Goal: Go to known website: Access a specific website the user already knows

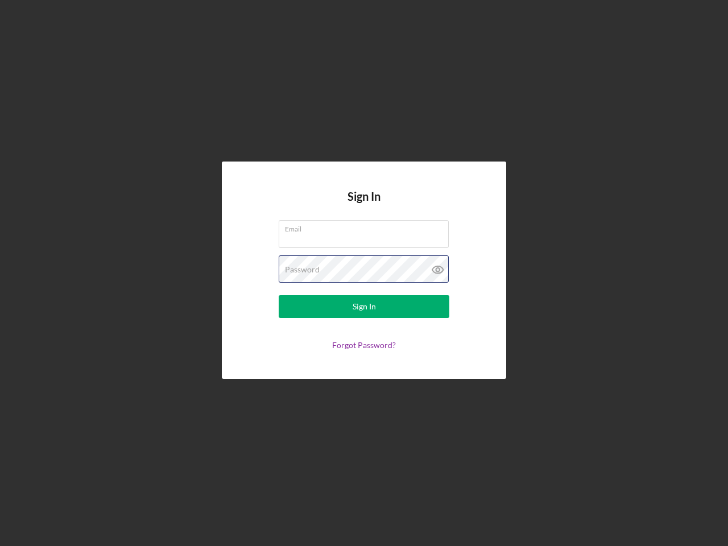
click at [364, 273] on div "Password" at bounding box center [364, 269] width 171 height 28
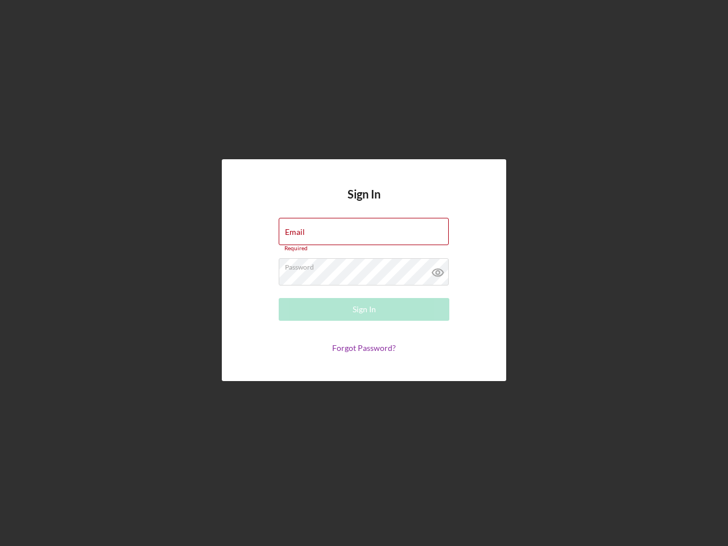
click at [438, 269] on icon at bounding box center [437, 272] width 28 height 28
